Goal: Task Accomplishment & Management: Complete application form

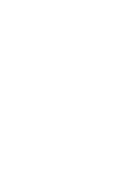
click at [120, 83] on link "Marketing" at bounding box center [67, 89] width 107 height 14
click at [115, 96] on link "Email Campaigns" at bounding box center [72, 103] width 85 height 14
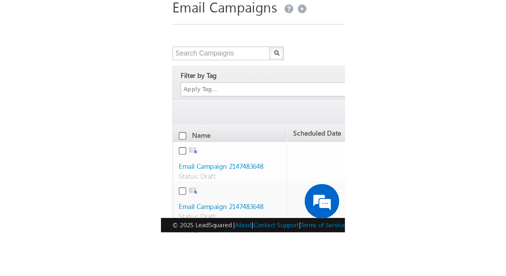
scroll to position [27, 0]
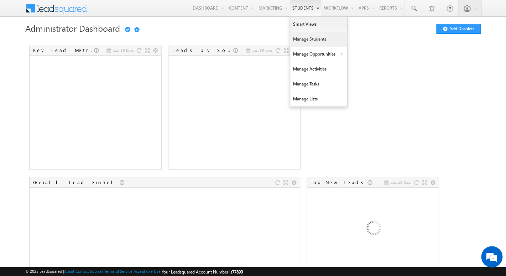
click at [307, 40] on link "Manage Students" at bounding box center [318, 39] width 57 height 15
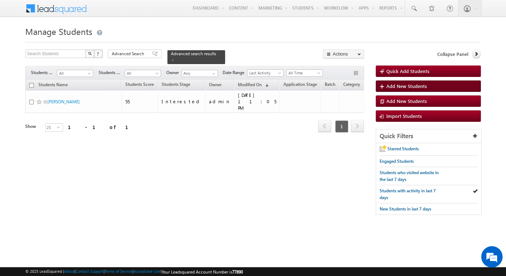
click at [403, 86] on span "Add New Students" at bounding box center [406, 86] width 41 height 6
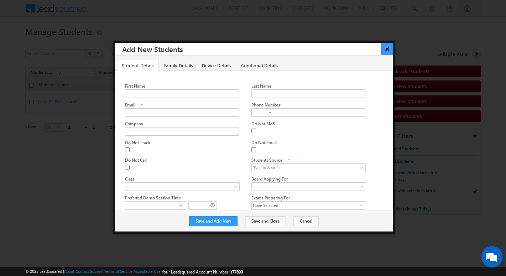
click at [385, 51] on button "×" at bounding box center [387, 49] width 12 height 12
